Goal: Check status: Check status

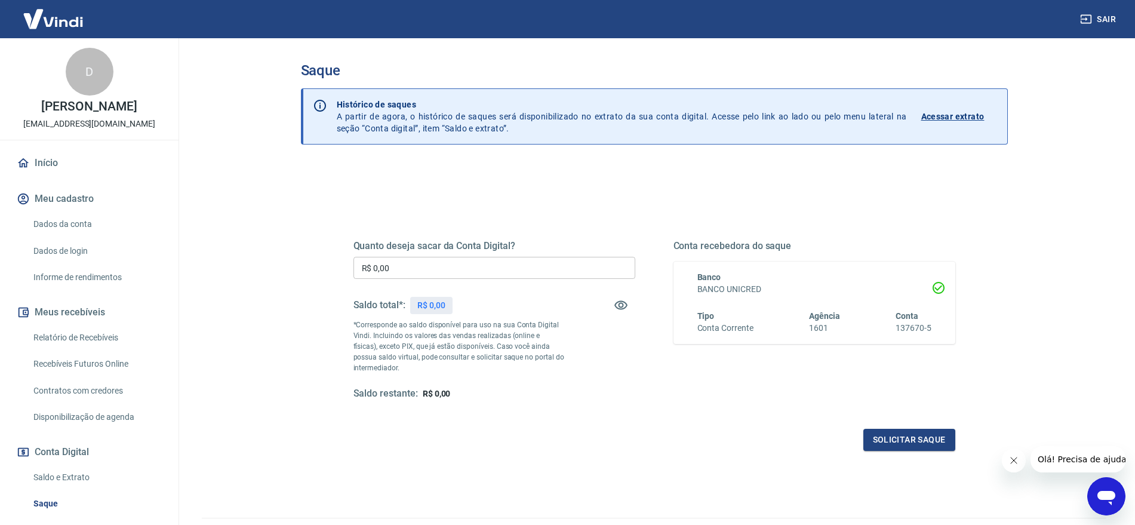
scroll to position [66, 0]
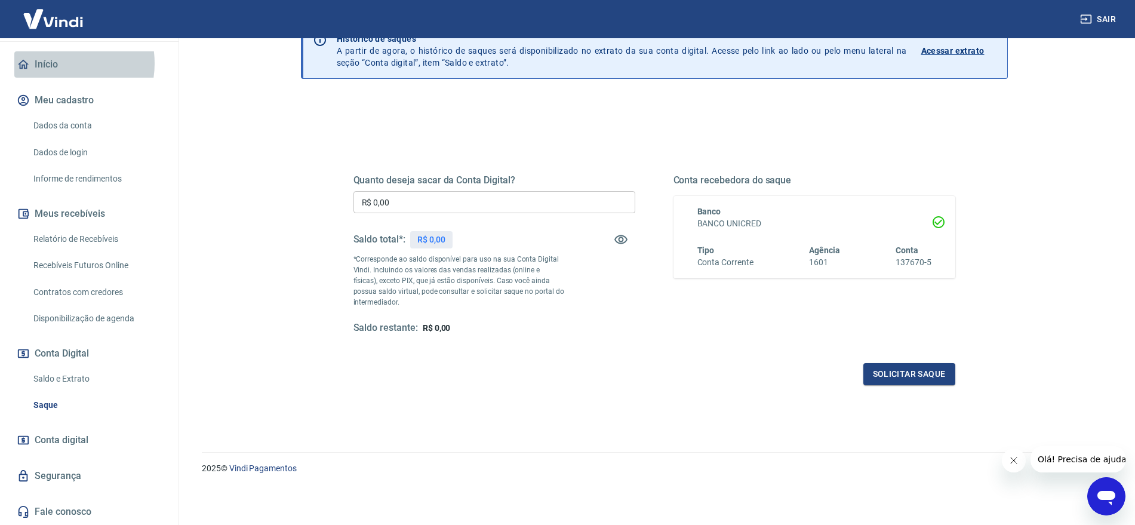
click at [56, 63] on link "Início" at bounding box center [89, 64] width 150 height 26
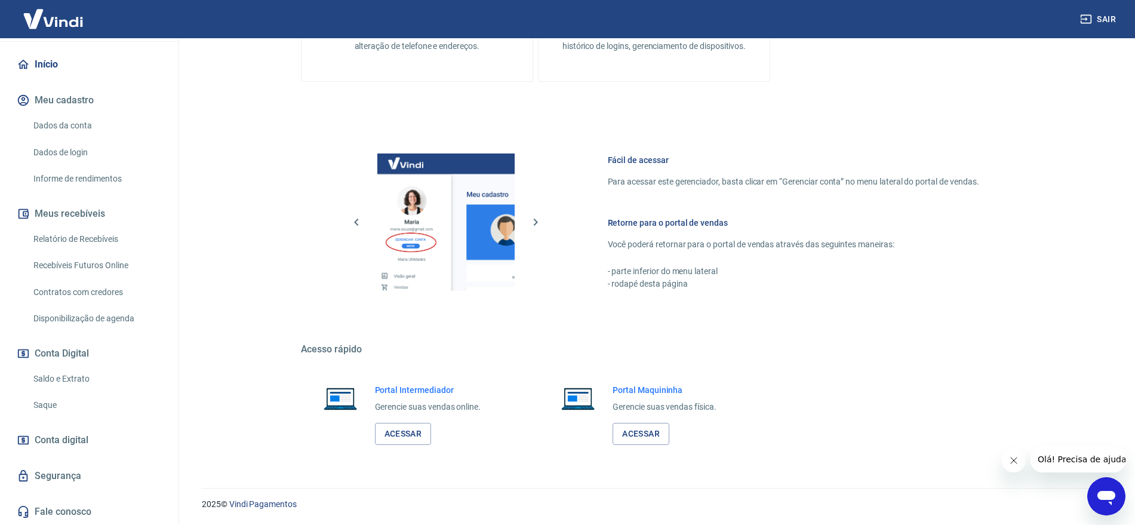
scroll to position [406, 0]
click at [58, 375] on link "Saldo e Extrato" at bounding box center [97, 379] width 136 height 24
